Goal: Task Accomplishment & Management: Use online tool/utility

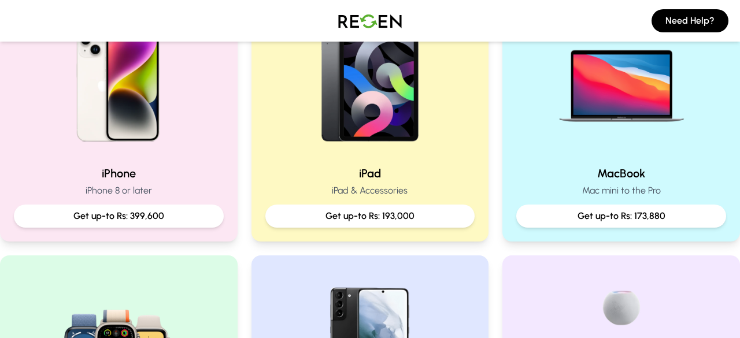
scroll to position [291, 0]
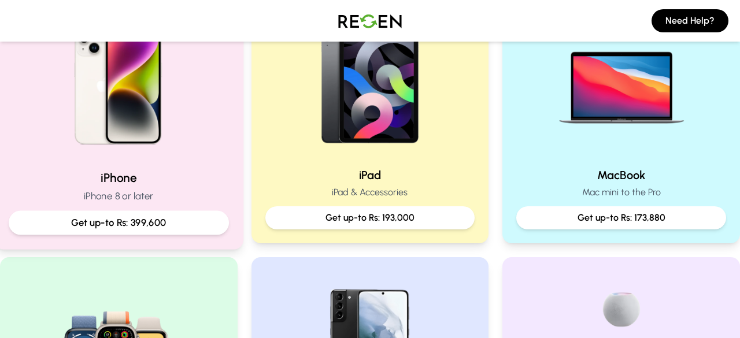
click at [173, 215] on div "Get up-to Rs: 399,600" at bounding box center [119, 223] width 220 height 24
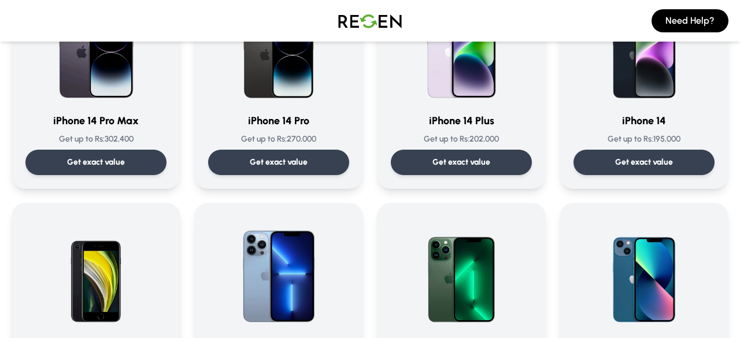
scroll to position [394, 0]
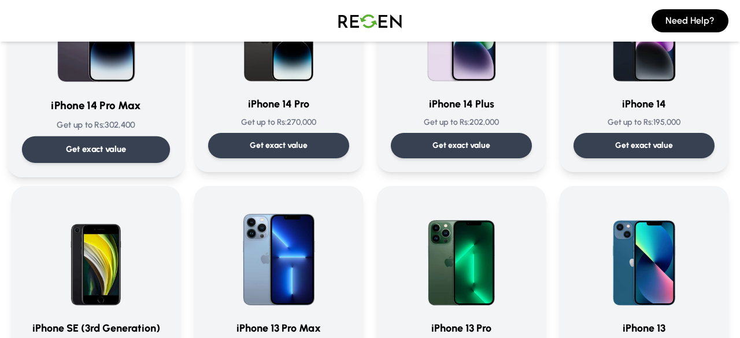
click at [118, 146] on p "Get exact value" at bounding box center [96, 149] width 61 height 12
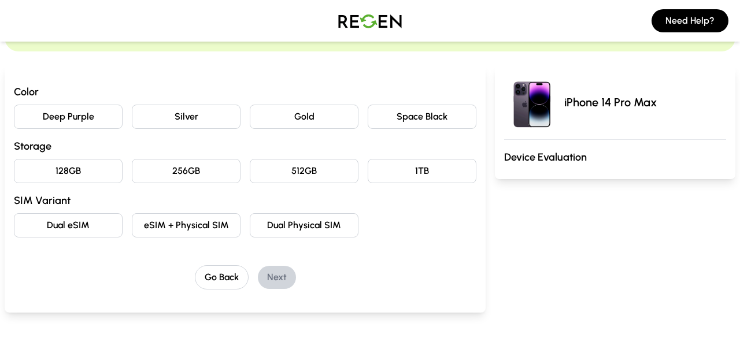
scroll to position [95, 0]
click at [77, 117] on button "Deep Purple" at bounding box center [68, 116] width 109 height 24
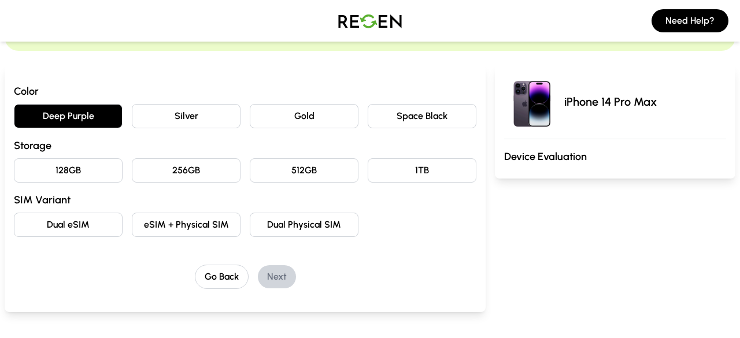
click at [204, 173] on button "256GB" at bounding box center [186, 170] width 109 height 24
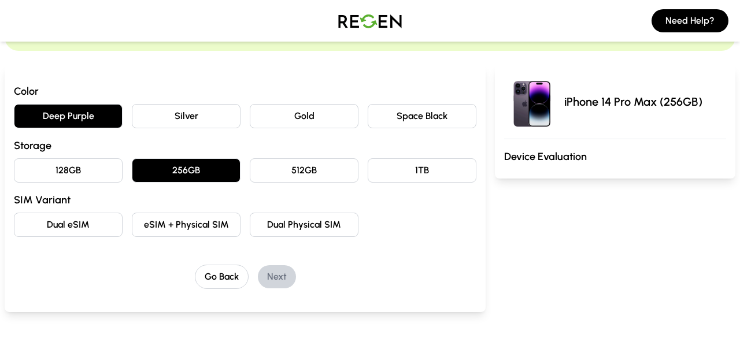
click at [316, 226] on button "Dual Physical SIM" at bounding box center [304, 225] width 109 height 24
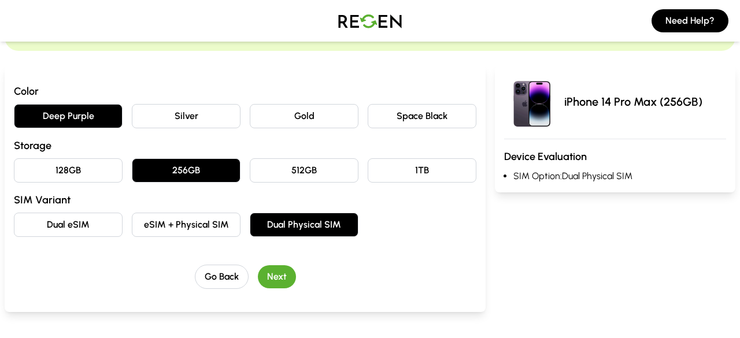
click at [281, 275] on button "Next" at bounding box center [277, 276] width 38 height 23
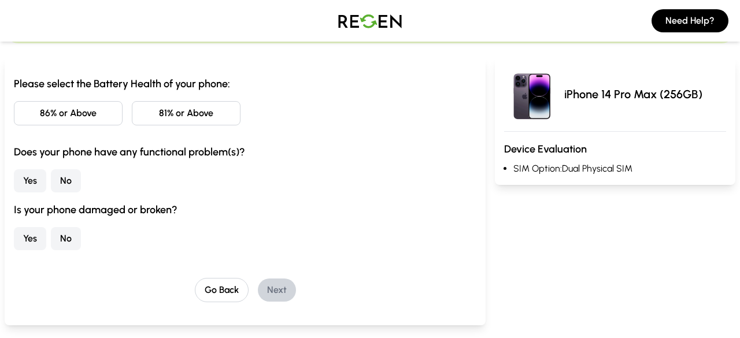
scroll to position [103, 0]
click at [162, 121] on button "81% or Above" at bounding box center [186, 113] width 109 height 24
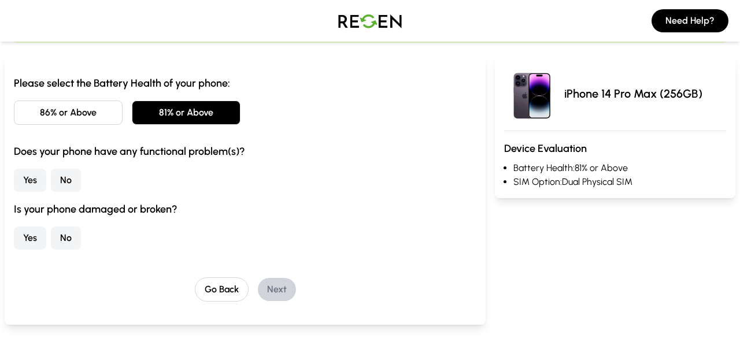
click at [64, 183] on button "No" at bounding box center [66, 180] width 30 height 23
click at [72, 238] on button "No" at bounding box center [66, 238] width 30 height 23
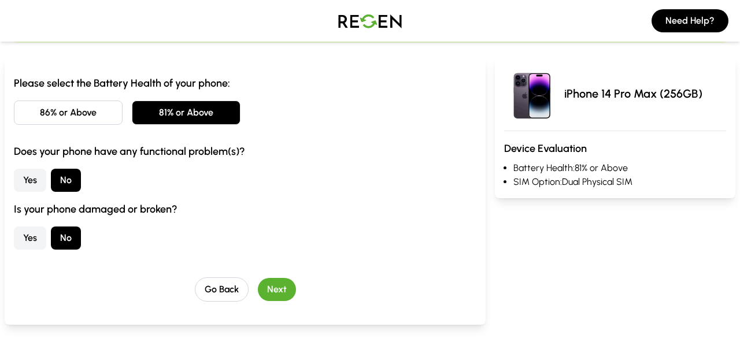
click at [276, 286] on button "Next" at bounding box center [277, 289] width 38 height 23
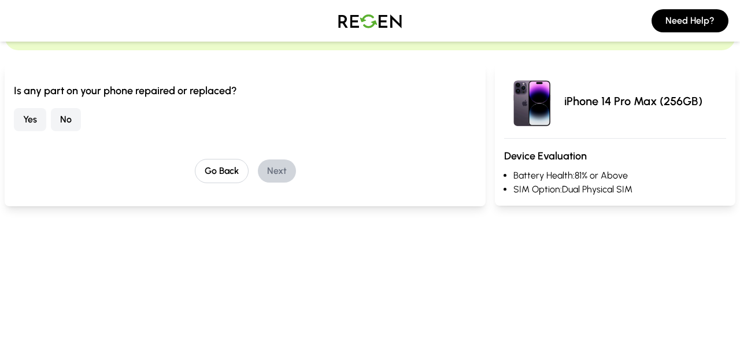
scroll to position [95, 0]
click at [64, 118] on button "No" at bounding box center [66, 120] width 30 height 23
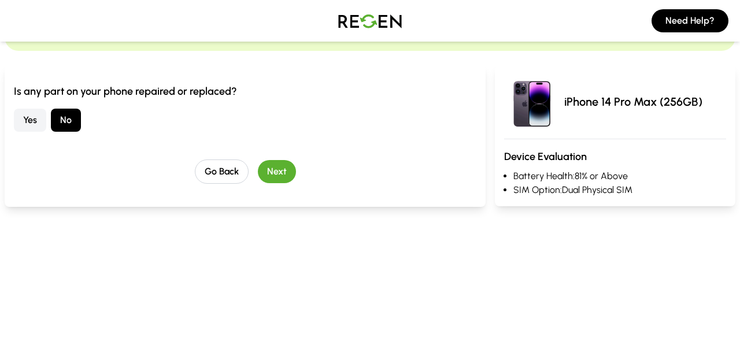
click at [278, 168] on button "Next" at bounding box center [277, 171] width 38 height 23
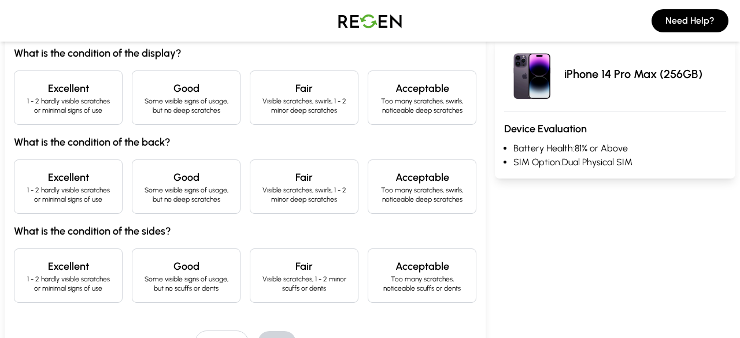
scroll to position [134, 0]
click at [208, 115] on div "Good Some visible signs of usage, but no deep scratches" at bounding box center [186, 97] width 109 height 54
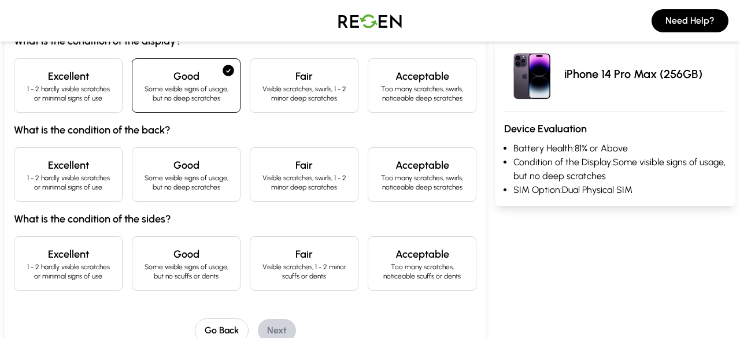
scroll to position [190, 0]
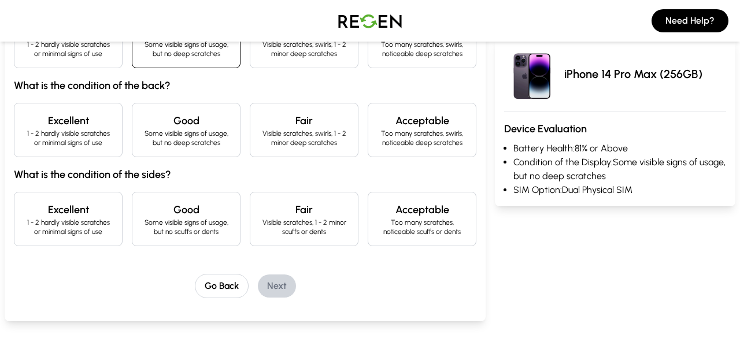
click at [189, 149] on div "Good Some visible signs of usage, but no deep scratches" at bounding box center [186, 130] width 109 height 54
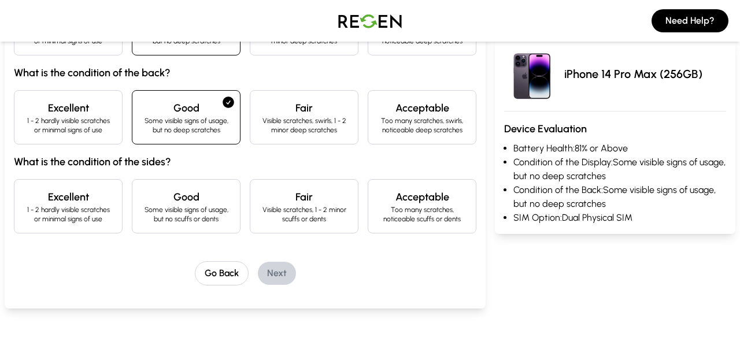
scroll to position [142, 0]
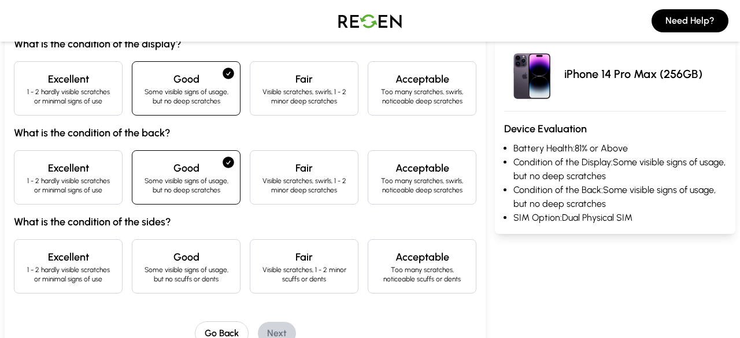
click at [189, 179] on p "Some visible signs of usage, but no deep scratches" at bounding box center [186, 185] width 89 height 19
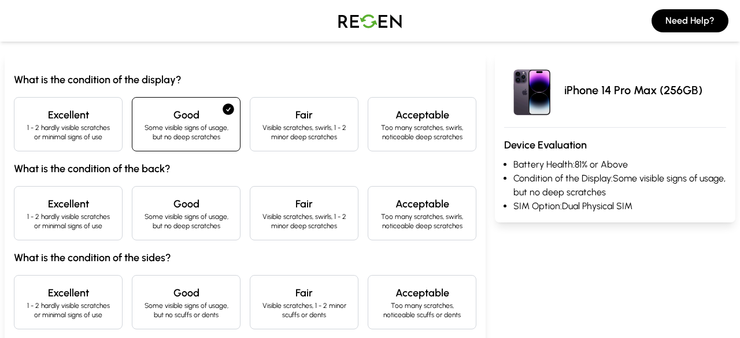
scroll to position [102, 0]
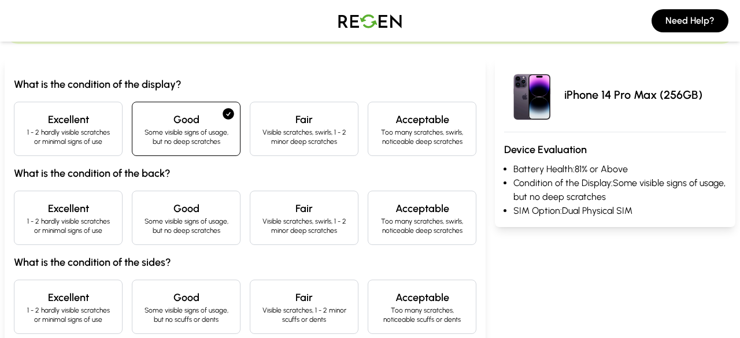
click at [99, 132] on p "1 - 2 hardly visible scratches or minimal signs of use" at bounding box center [68, 137] width 89 height 19
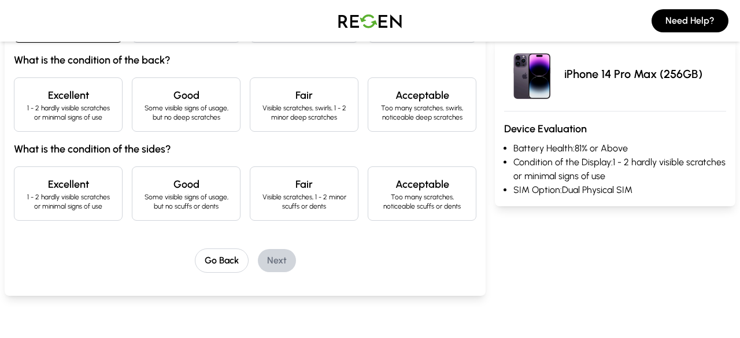
scroll to position [215, 0]
click at [75, 111] on p "1 - 2 hardly visible scratches or minimal signs of use" at bounding box center [68, 113] width 89 height 19
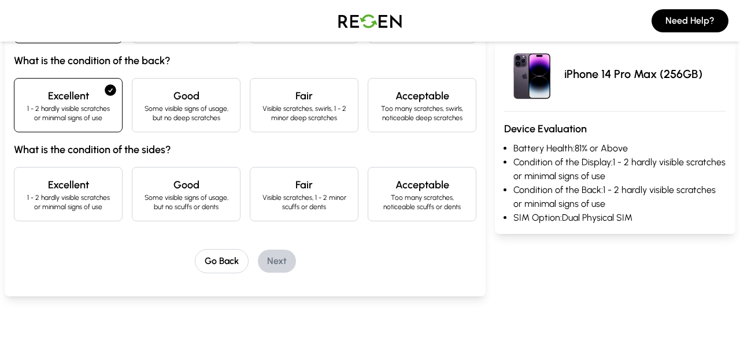
click at [168, 209] on p "Some visible signs of usage, but no scuffs or dents" at bounding box center [186, 202] width 89 height 19
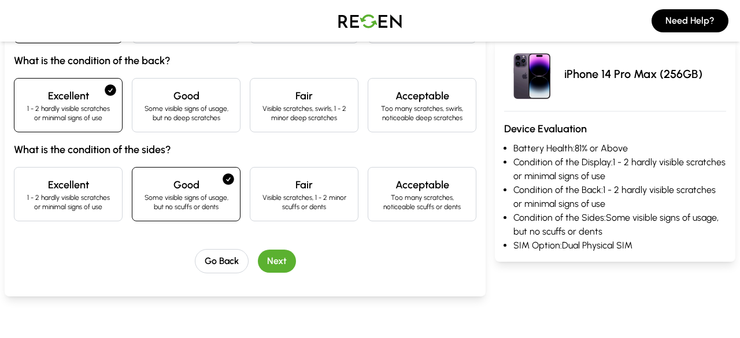
click at [279, 261] on button "Next" at bounding box center [277, 261] width 38 height 23
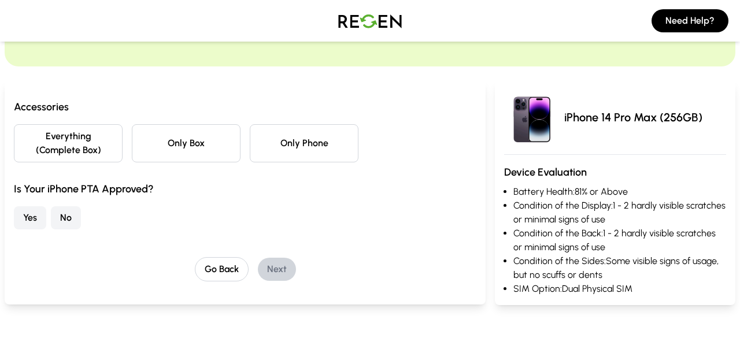
scroll to position [79, 0]
click at [167, 144] on button "Only Box" at bounding box center [186, 144] width 109 height 38
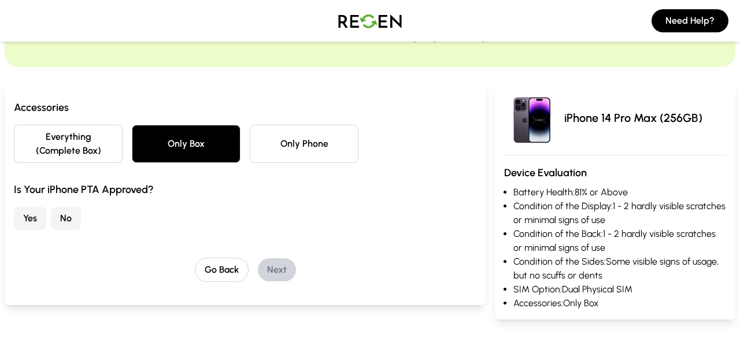
click at [29, 224] on button "Yes" at bounding box center [30, 218] width 32 height 23
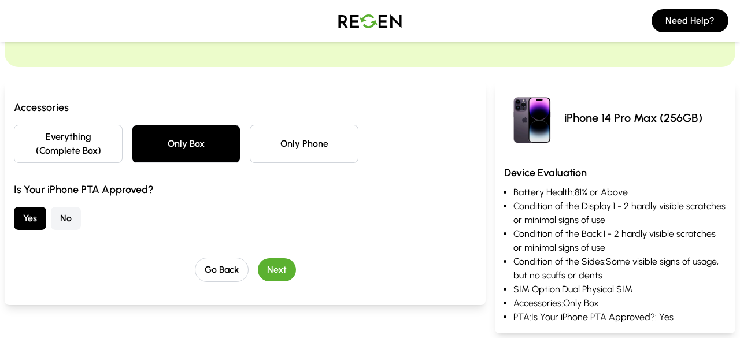
click at [281, 274] on button "Next" at bounding box center [277, 269] width 38 height 23
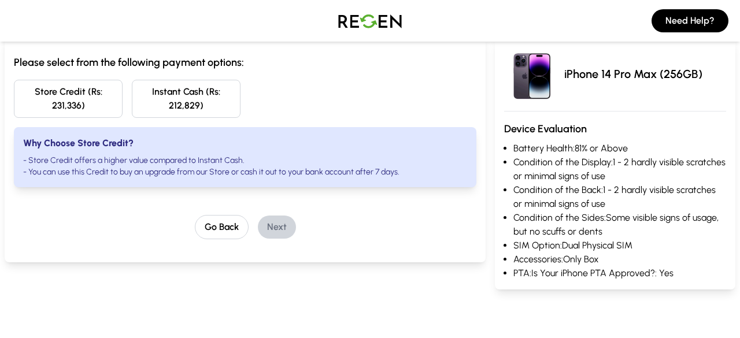
scroll to position [125, 0]
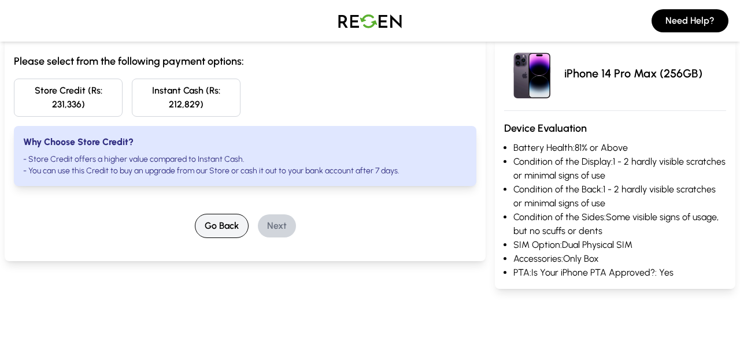
click at [217, 223] on button "Go Back" at bounding box center [222, 226] width 54 height 24
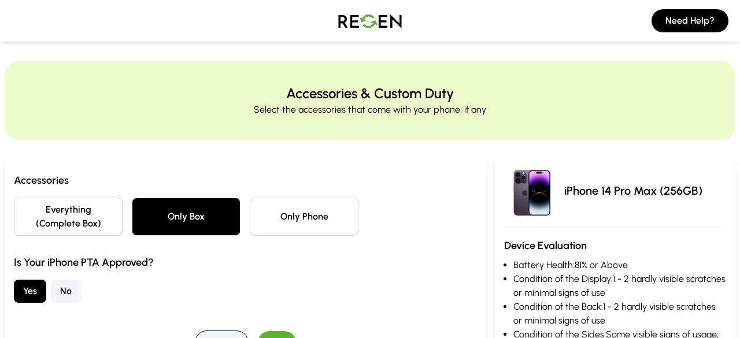
scroll to position [0, 0]
